Goal: Task Accomplishment & Management: Manage account settings

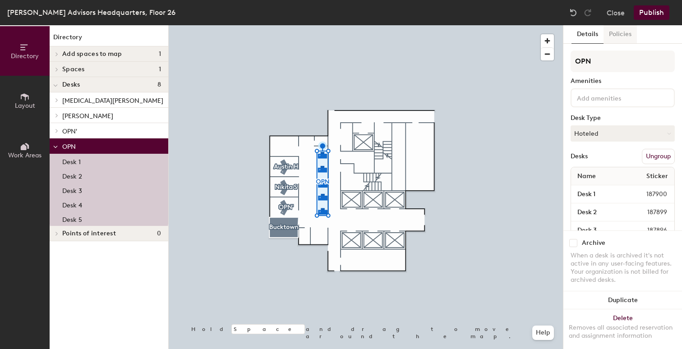
click at [621, 32] on button "Policies" at bounding box center [620, 34] width 33 height 19
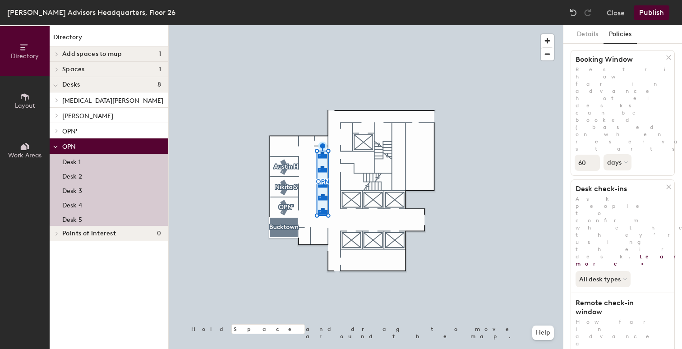
scroll to position [65, 0]
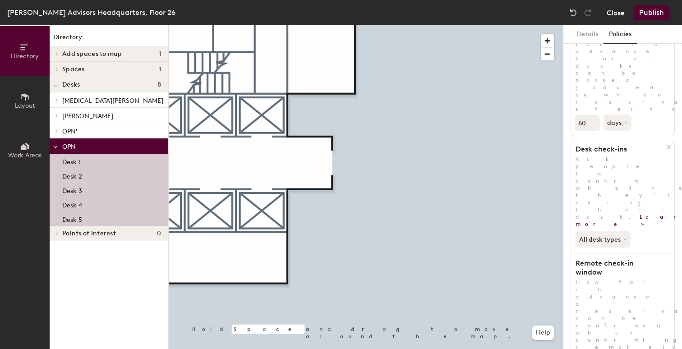
click at [613, 12] on button "Close" at bounding box center [616, 12] width 18 height 14
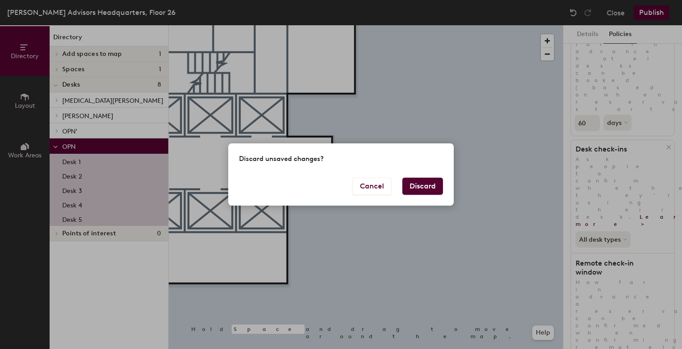
click at [432, 195] on div "Cancel Discard" at bounding box center [341, 192] width 226 height 28
click at [435, 190] on button "Discard" at bounding box center [423, 186] width 41 height 17
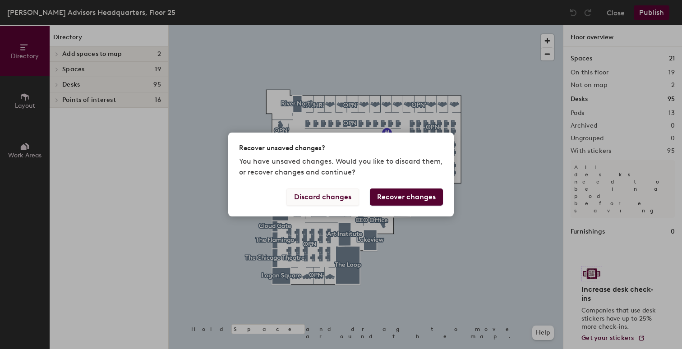
click at [337, 199] on button "Discard changes" at bounding box center [323, 197] width 73 height 17
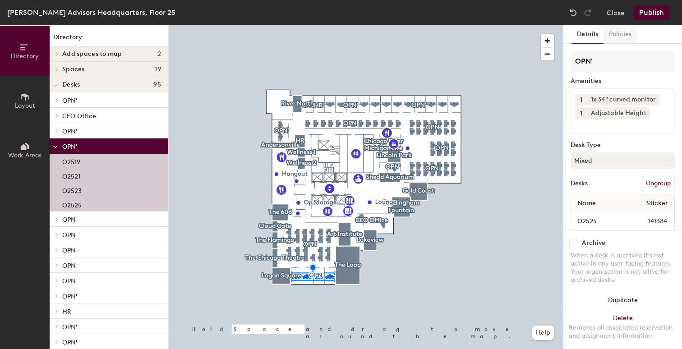
click at [621, 32] on button "Policies" at bounding box center [620, 34] width 33 height 19
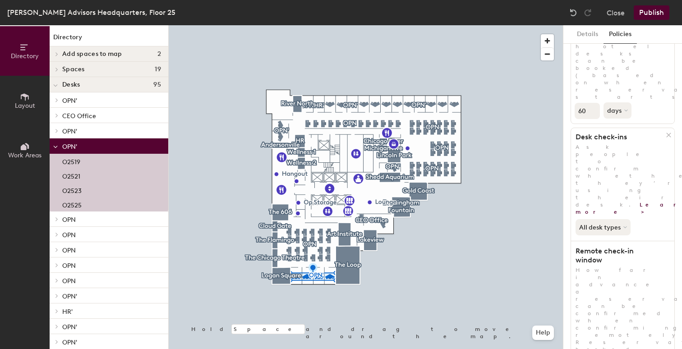
scroll to position [79, 0]
type input "2"
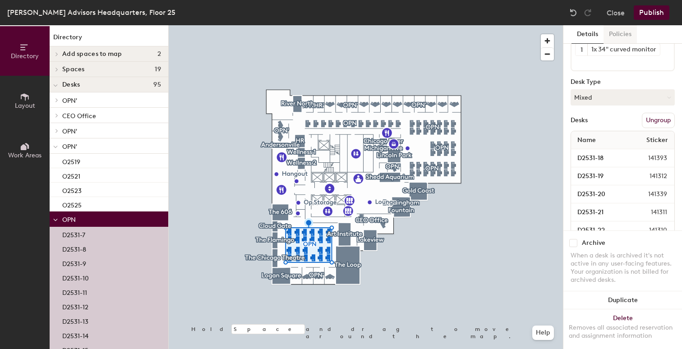
click at [617, 36] on button "Policies" at bounding box center [620, 34] width 33 height 19
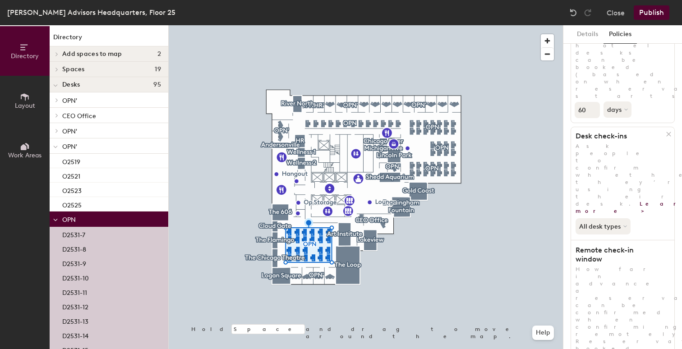
type input "2"
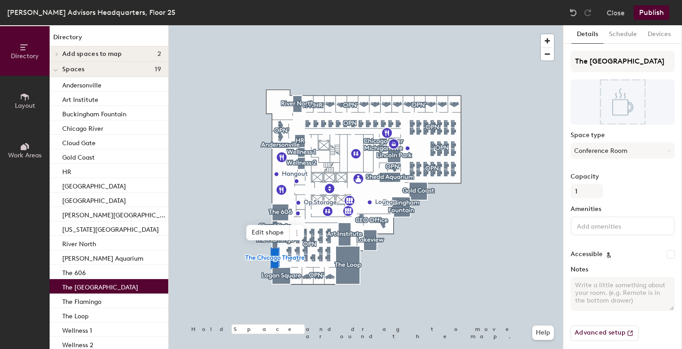
scroll to position [6, 0]
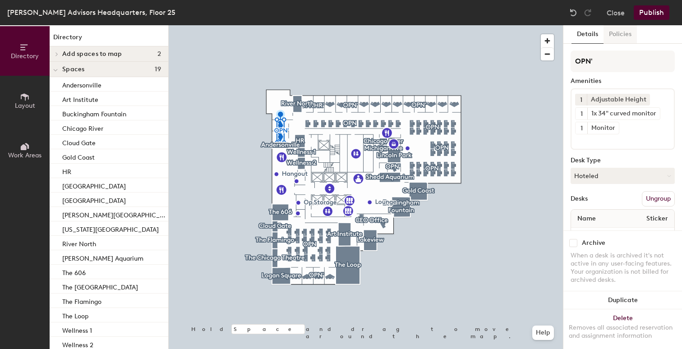
click at [618, 36] on button "Policies" at bounding box center [620, 34] width 33 height 19
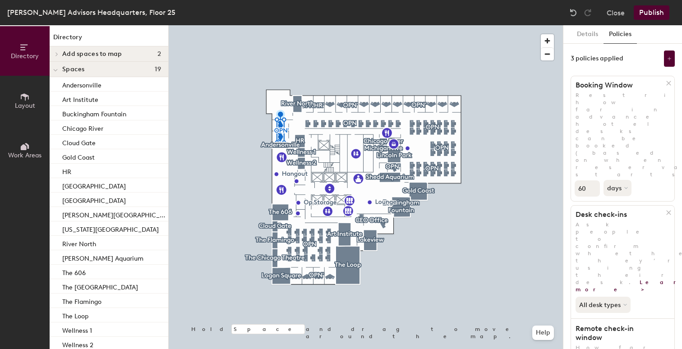
scroll to position [64, 0]
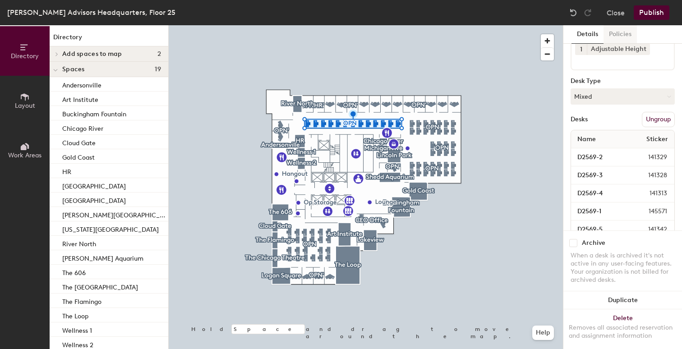
click at [623, 33] on button "Policies" at bounding box center [620, 34] width 33 height 19
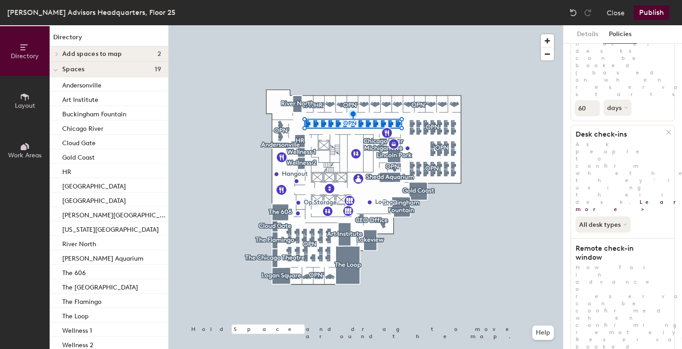
scroll to position [101, 0]
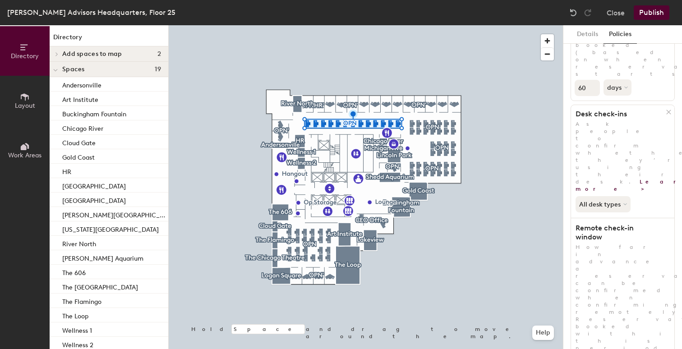
type input "2"
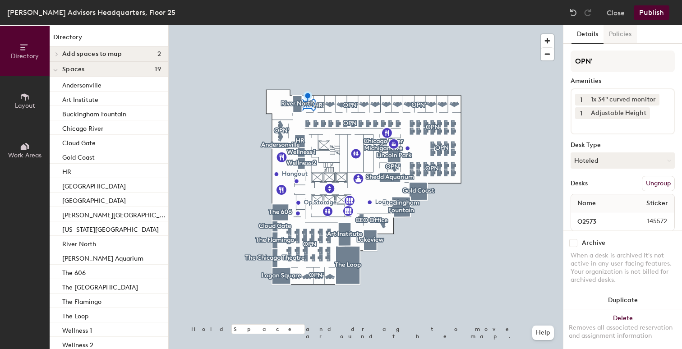
click at [631, 34] on button "Policies" at bounding box center [620, 34] width 33 height 19
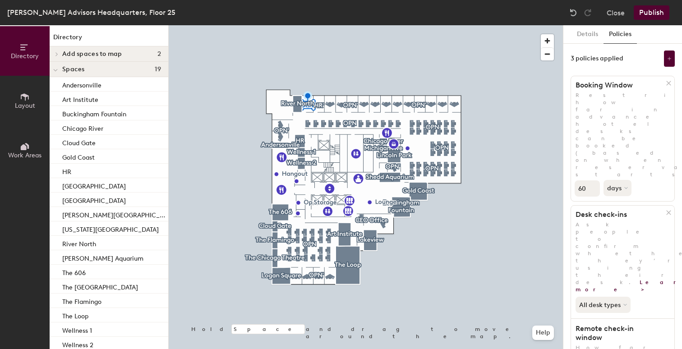
scroll to position [61, 0]
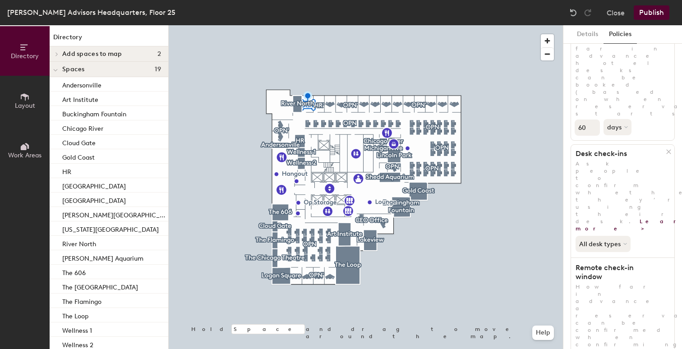
type input "2"
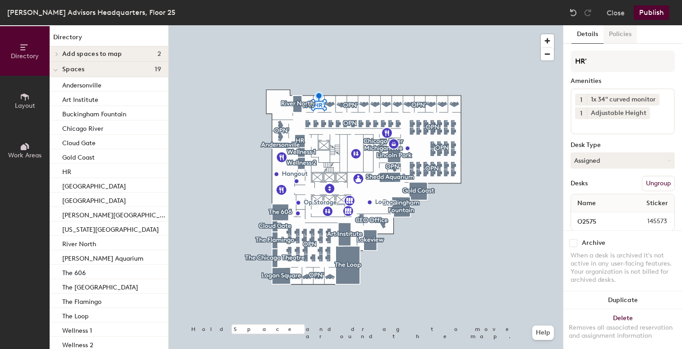
click at [615, 33] on button "Policies" at bounding box center [620, 34] width 33 height 19
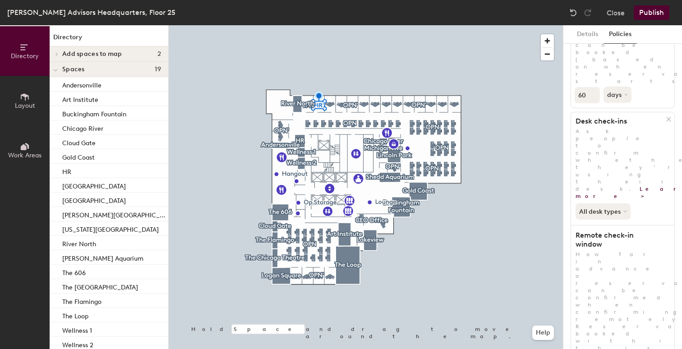
scroll to position [111, 0]
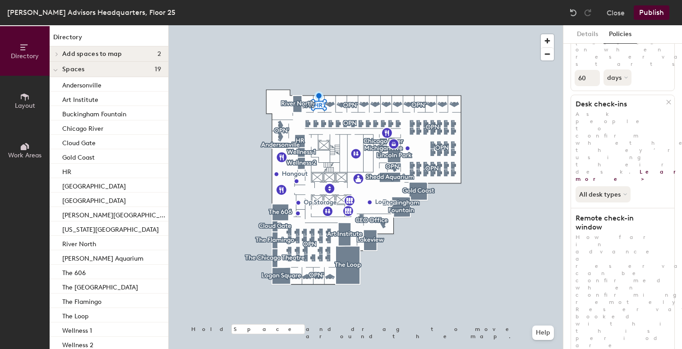
type input "2"
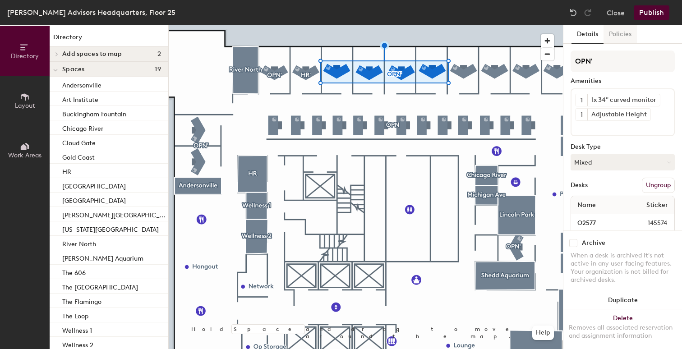
click at [613, 37] on button "Policies" at bounding box center [620, 34] width 33 height 19
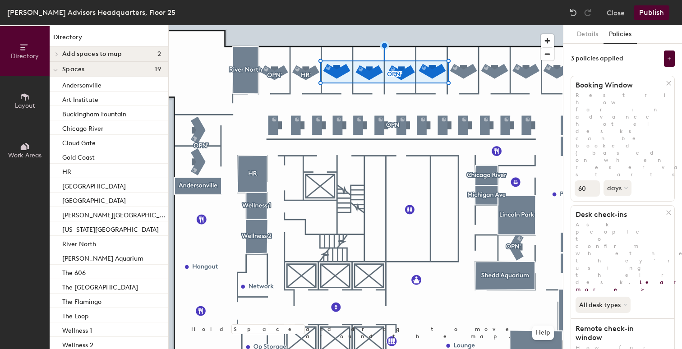
scroll to position [70, 0]
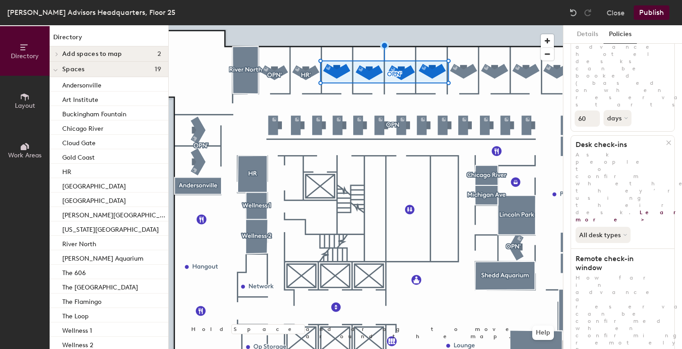
type input "2"
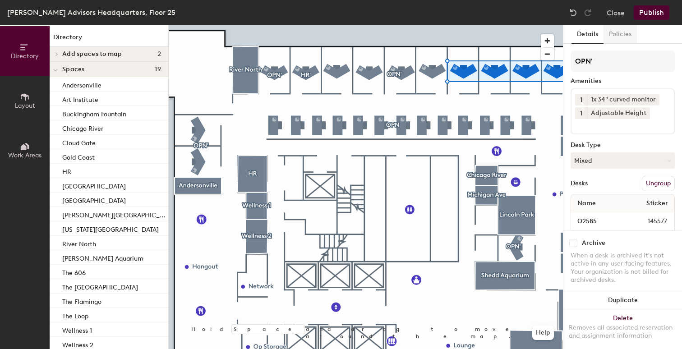
click at [615, 38] on button "Policies" at bounding box center [620, 34] width 33 height 19
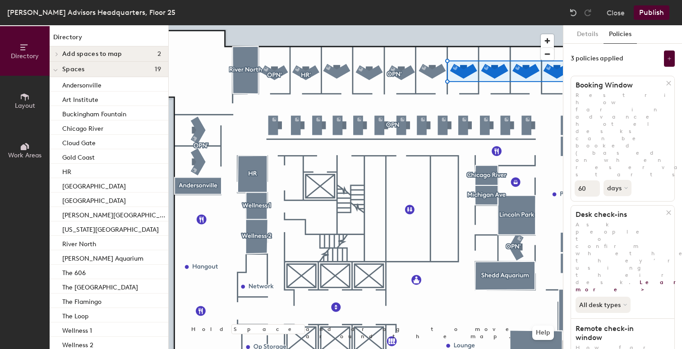
scroll to position [69, 0]
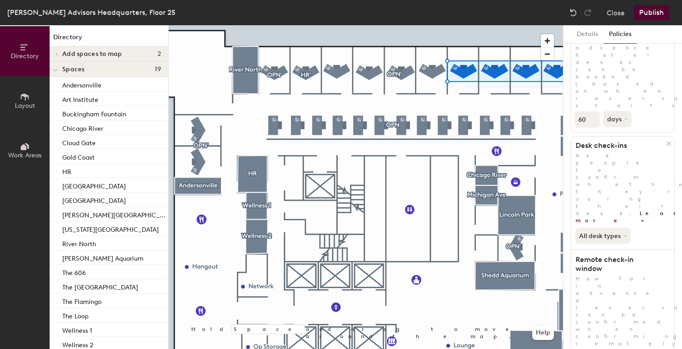
type input "2"
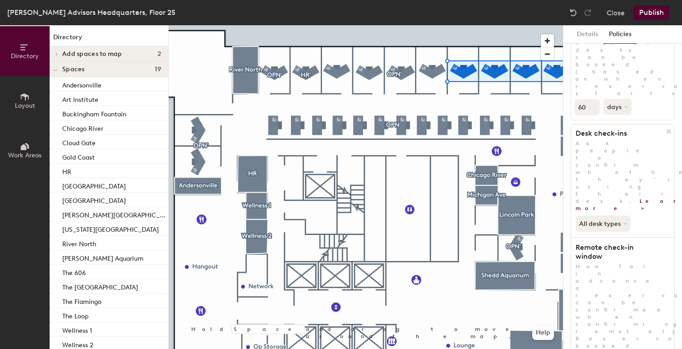
scroll to position [84, 0]
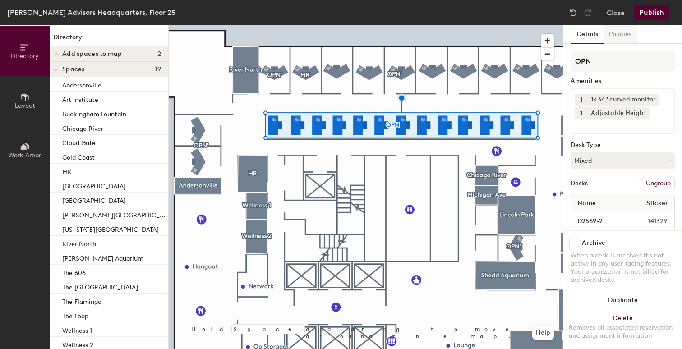
click at [616, 37] on button "Policies" at bounding box center [620, 34] width 33 height 19
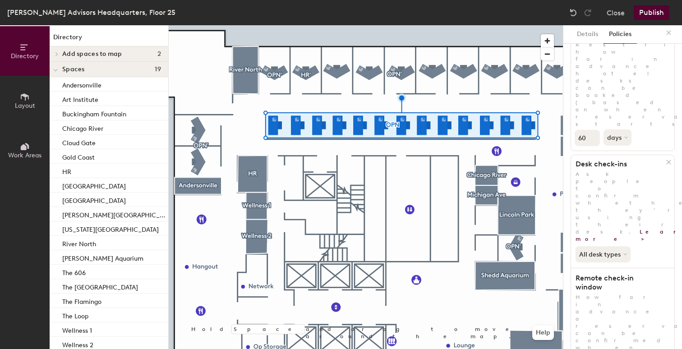
scroll to position [59, 0]
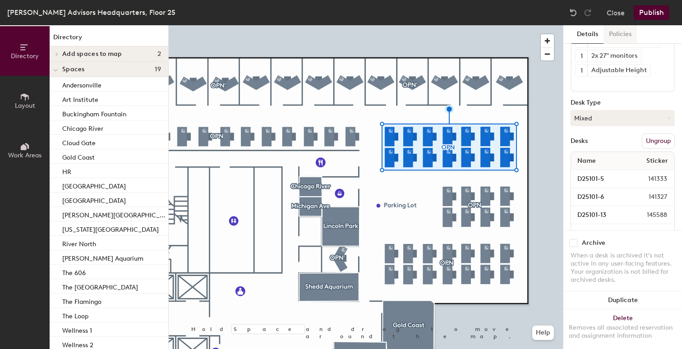
click at [624, 30] on button "Policies" at bounding box center [620, 34] width 33 height 19
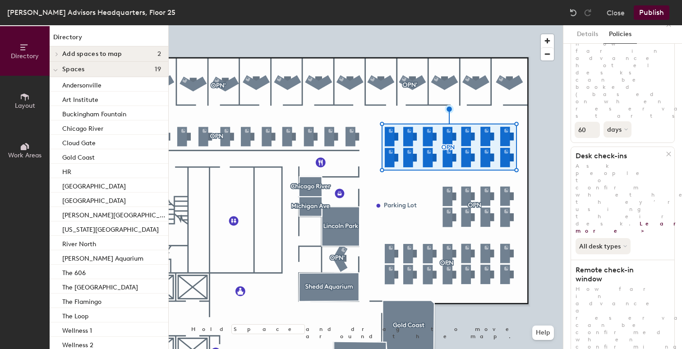
type input "2"
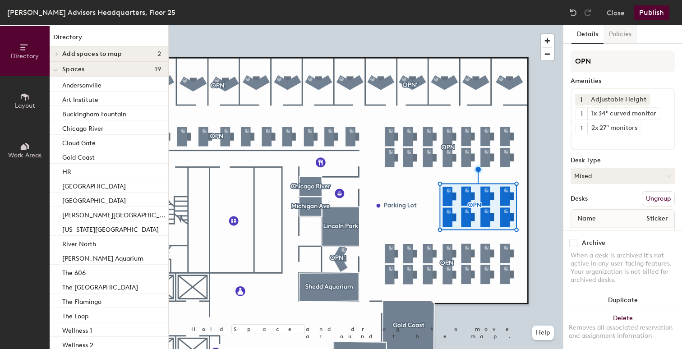
click at [626, 35] on button "Policies" at bounding box center [620, 34] width 33 height 19
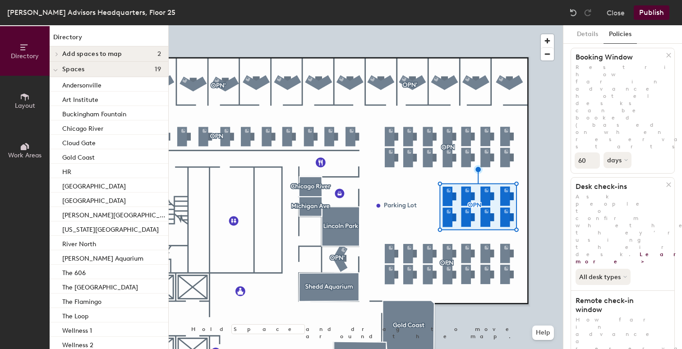
scroll to position [55, 0]
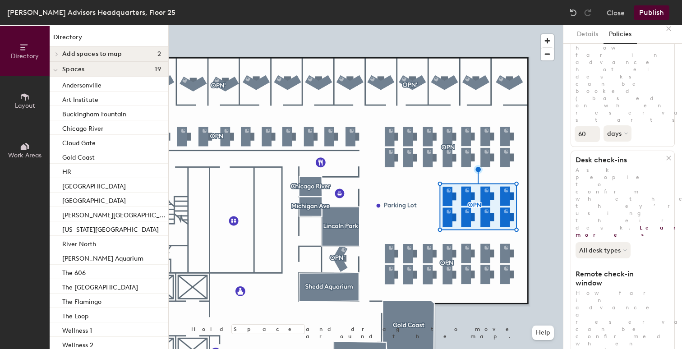
type input "2"
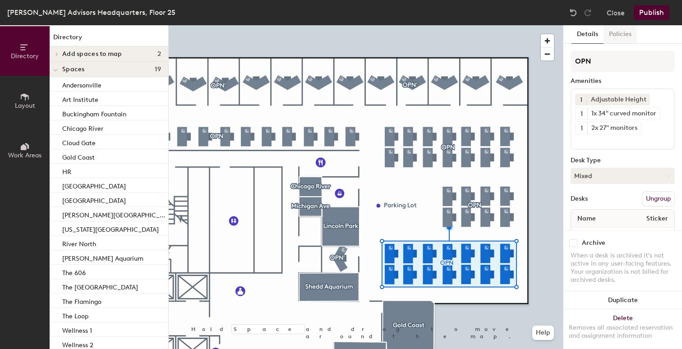
click at [621, 33] on button "Policies" at bounding box center [620, 34] width 33 height 19
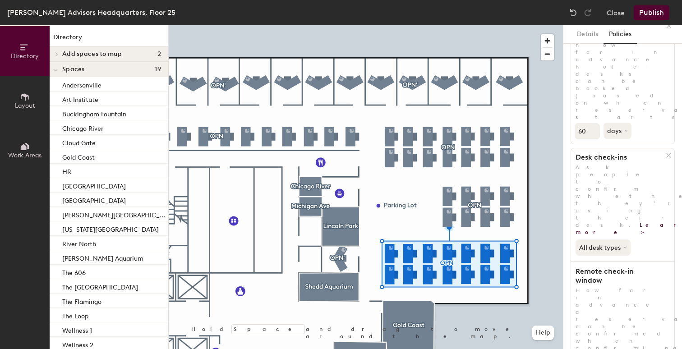
scroll to position [111, 0]
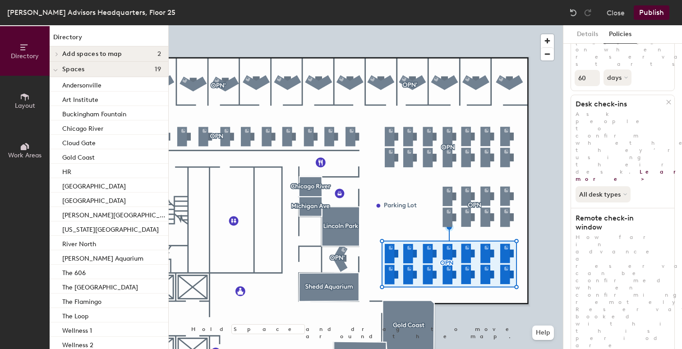
type input "2"
